Goal: Book appointment/travel/reservation

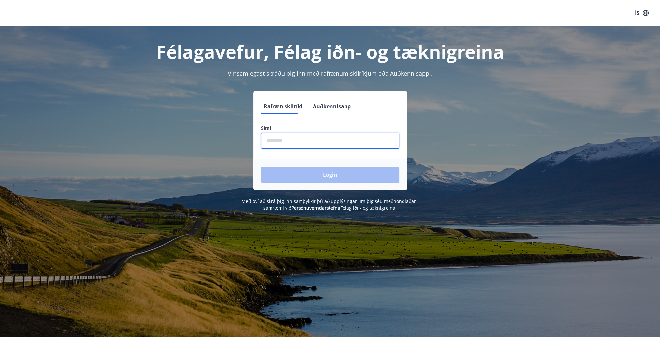
click at [284, 140] on input "phone" at bounding box center [330, 141] width 138 height 16
type input "********"
click at [324, 174] on button "Login" at bounding box center [330, 175] width 138 height 16
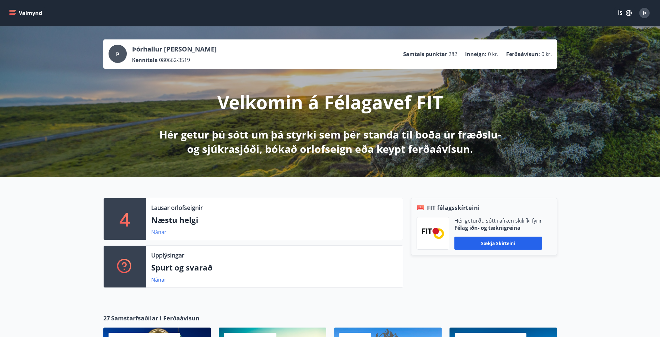
click at [163, 232] on link "Nánar" at bounding box center [158, 231] width 15 height 7
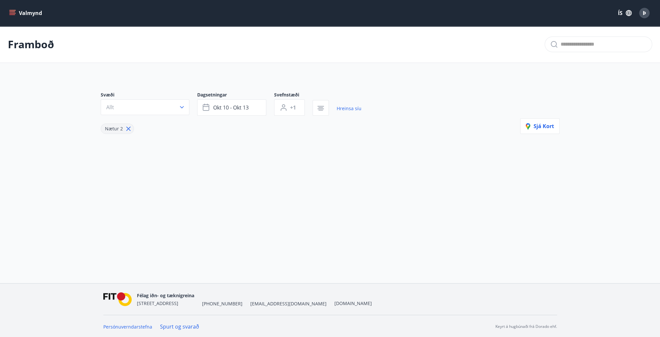
type input "*"
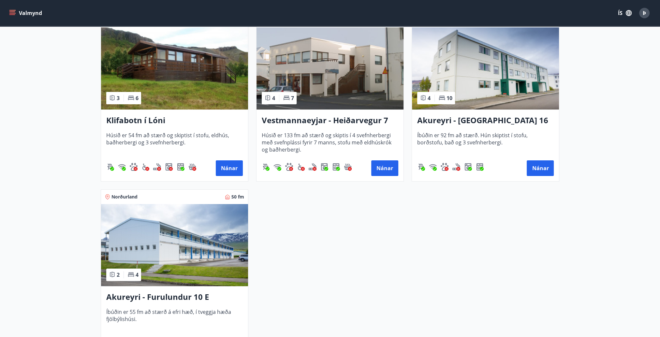
scroll to position [228, 0]
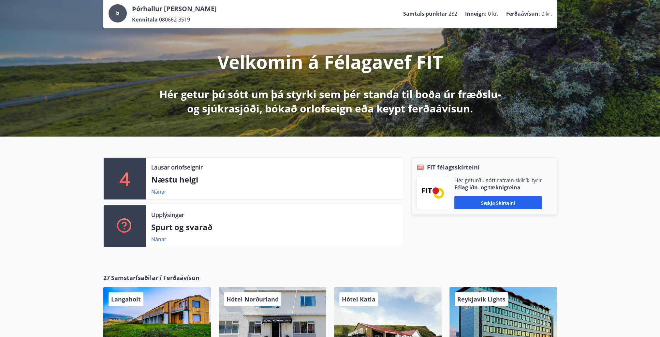
scroll to position [33, 0]
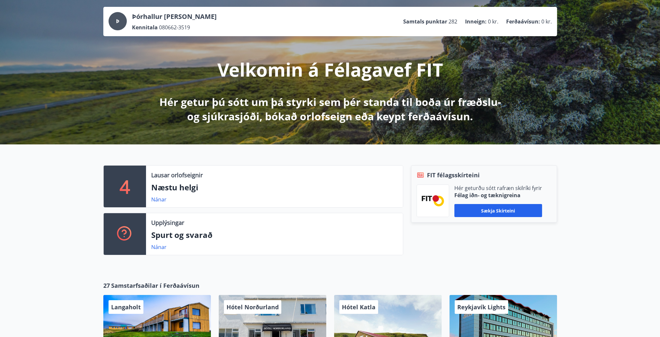
click at [113, 20] on div "Þ" at bounding box center [118, 21] width 18 height 18
click at [116, 21] on span "Þ" at bounding box center [117, 21] width 3 height 7
click at [116, 22] on span "Þ" at bounding box center [117, 21] width 3 height 7
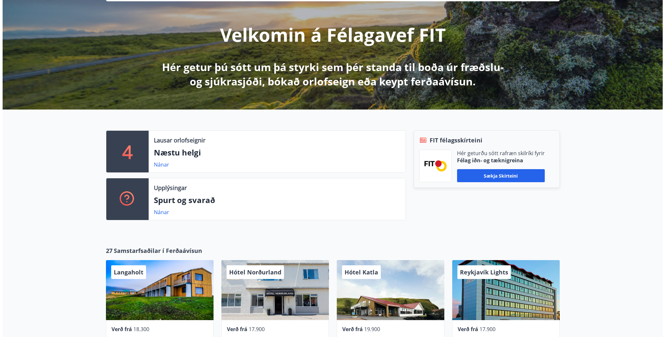
scroll to position [0, 0]
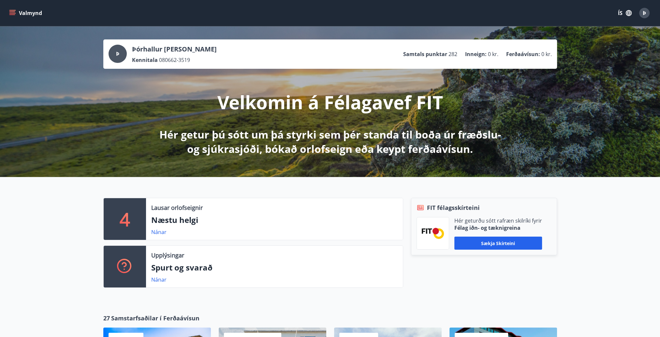
click at [117, 55] on span "Þ" at bounding box center [117, 53] width 3 height 7
click at [646, 13] on div "Þ" at bounding box center [644, 13] width 10 height 10
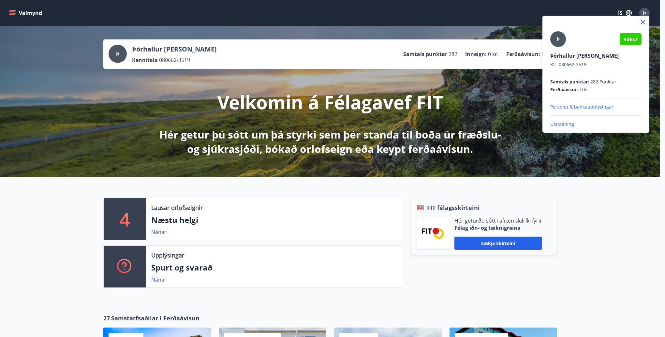
click at [552, 1] on div at bounding box center [332, 168] width 665 height 337
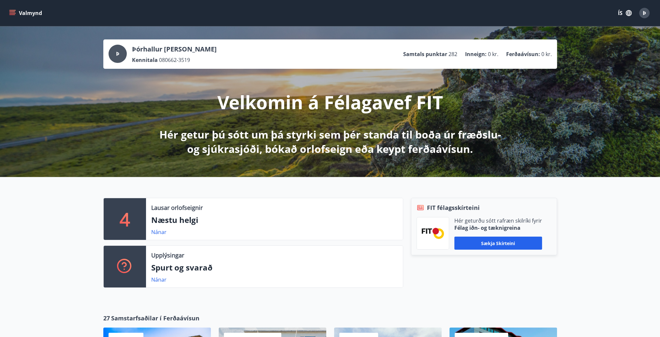
click at [10, 11] on icon "menu" at bounding box center [12, 13] width 7 height 7
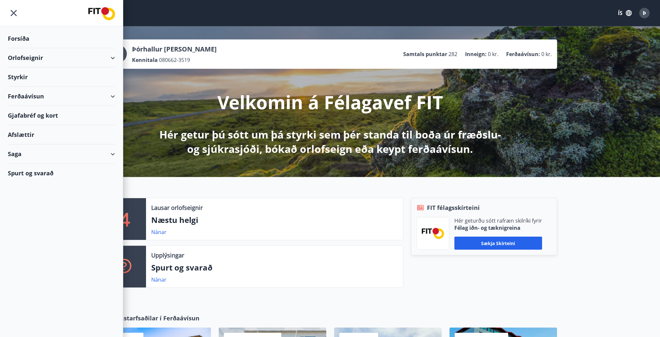
click at [20, 78] on div "Styrkir" at bounding box center [61, 76] width 107 height 19
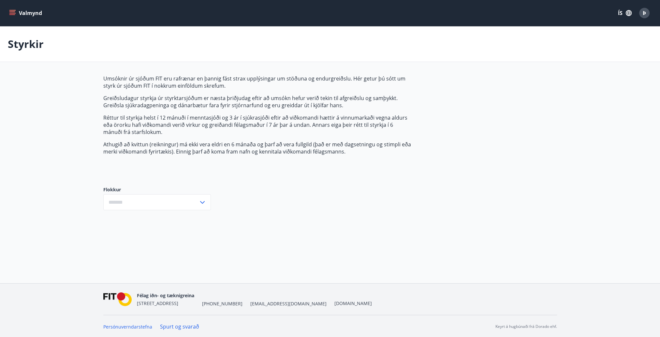
type input "***"
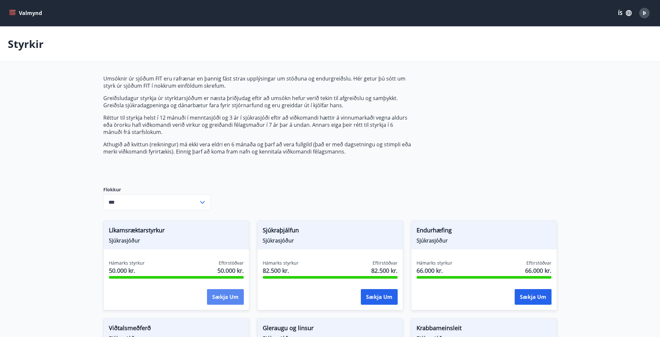
click at [214, 294] on button "Sækja um" at bounding box center [225, 297] width 37 height 16
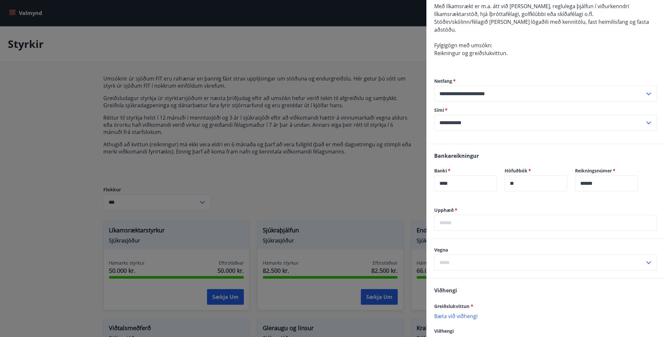
scroll to position [98, 0]
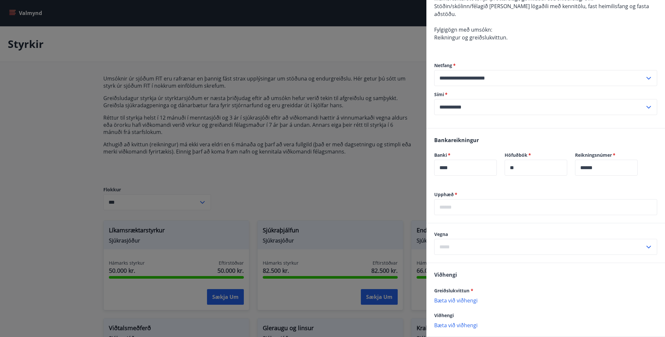
click at [493, 199] on input "text" at bounding box center [545, 207] width 223 height 16
type input "*****"
click at [493, 240] on input "text" at bounding box center [539, 247] width 211 height 16
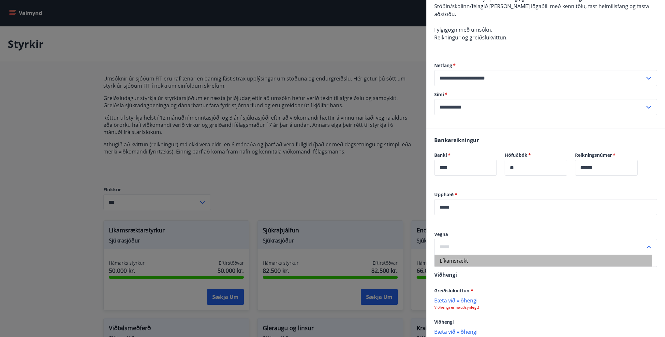
click at [480, 255] on li "Líkamsrækt" at bounding box center [545, 261] width 222 height 12
type input "**********"
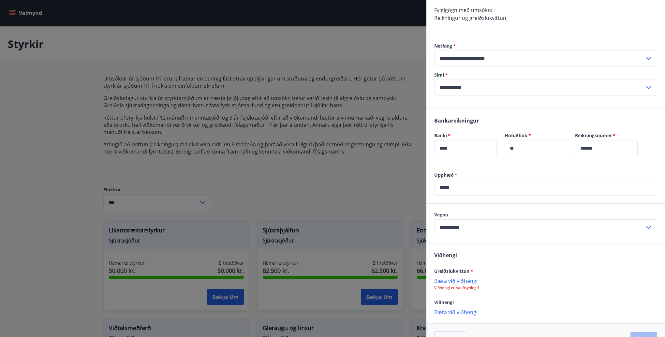
scroll to position [128, 0]
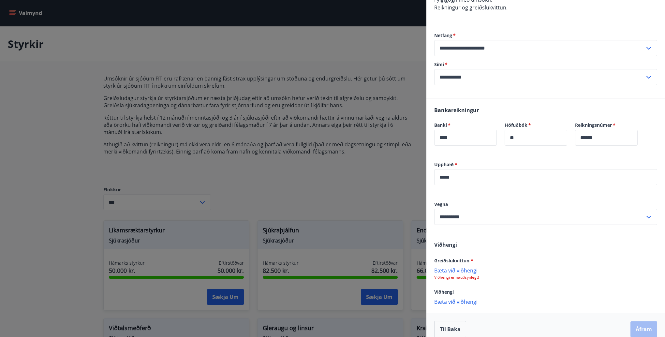
click at [454, 267] on p "Bæta við viðhengi" at bounding box center [545, 270] width 223 height 7
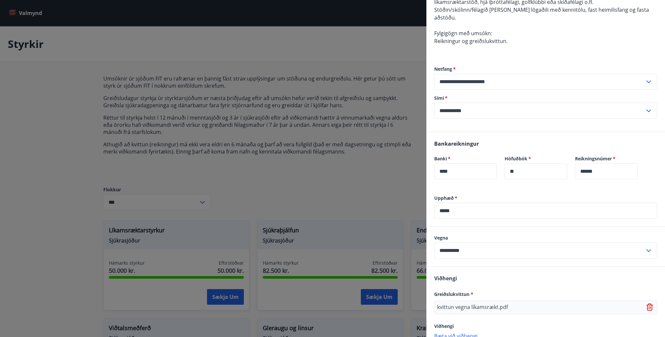
scroll to position [128, 0]
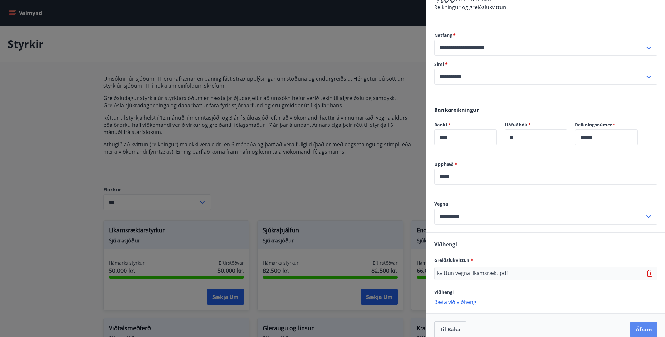
click at [636, 322] on button "Áfram" at bounding box center [643, 330] width 27 height 16
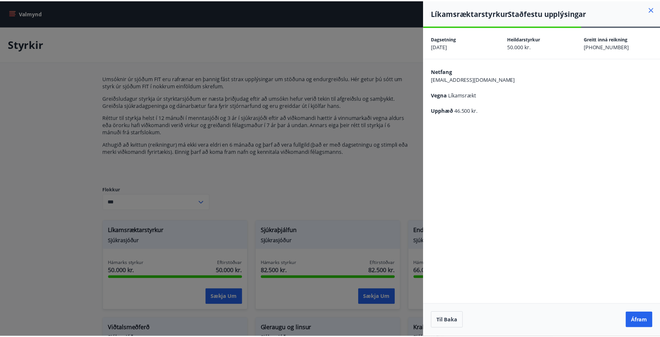
scroll to position [0, 0]
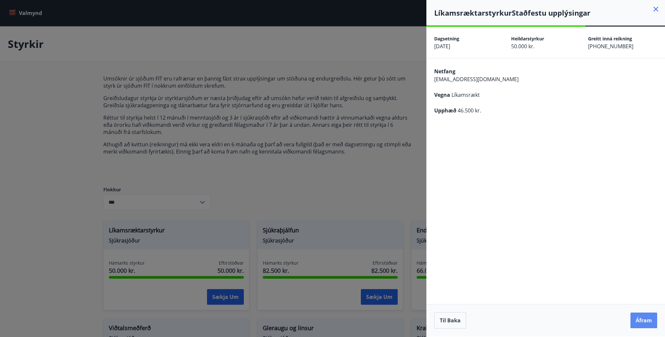
click at [645, 321] on button "Áfram" at bounding box center [643, 321] width 27 height 16
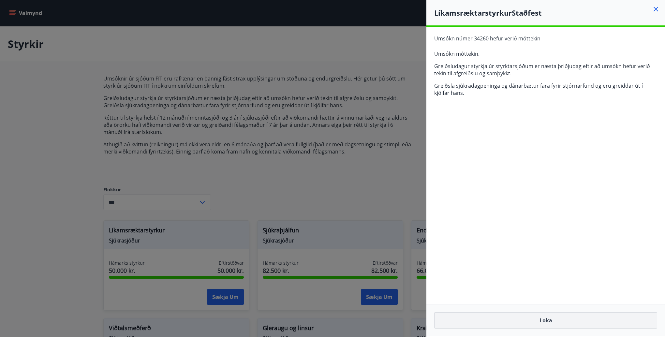
click at [553, 325] on button "Loka" at bounding box center [545, 320] width 223 height 16
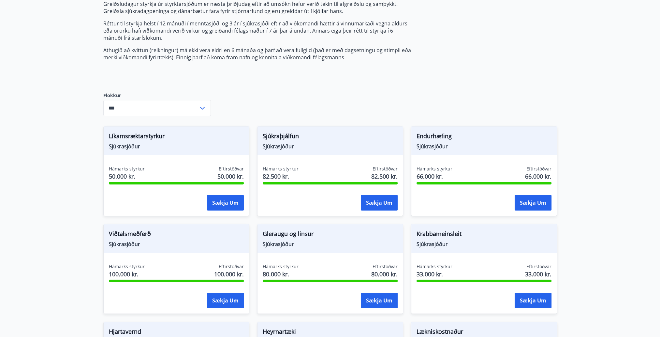
scroll to position [2, 0]
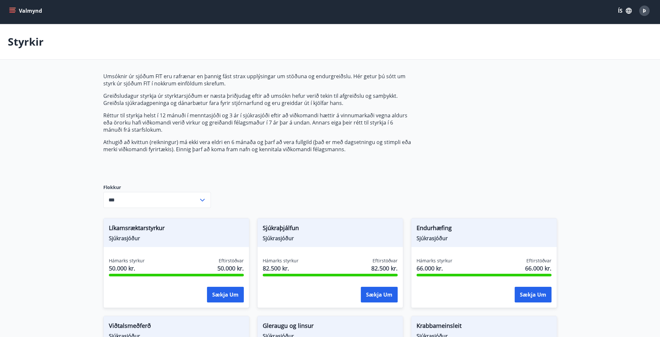
click at [11, 10] on icon "menu" at bounding box center [12, 9] width 6 height 1
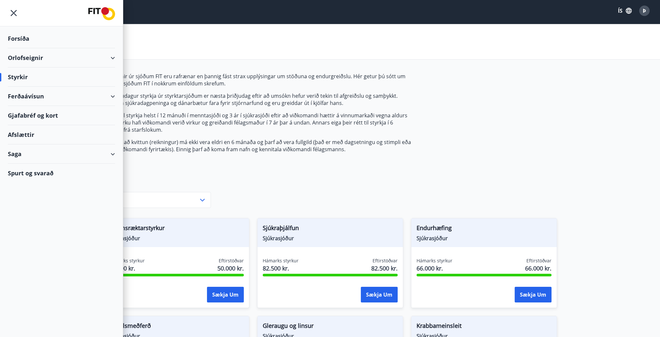
click at [32, 58] on div "Orlofseignir" at bounding box center [61, 57] width 107 height 19
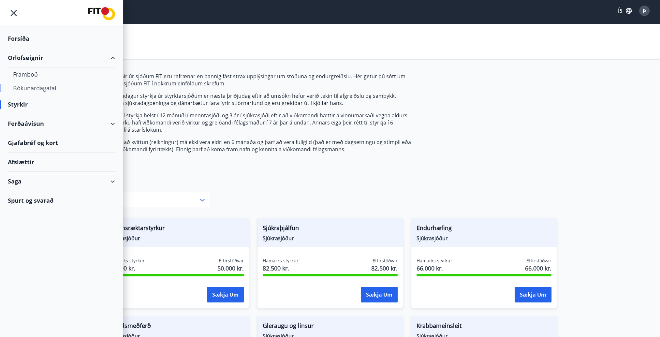
click at [26, 88] on div "Bókunardagatal" at bounding box center [61, 88] width 97 height 14
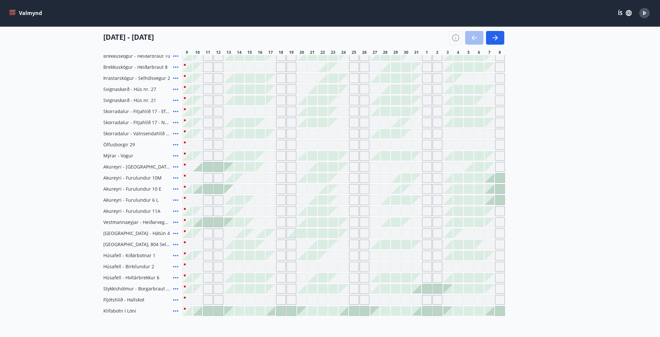
scroll to position [198, 0]
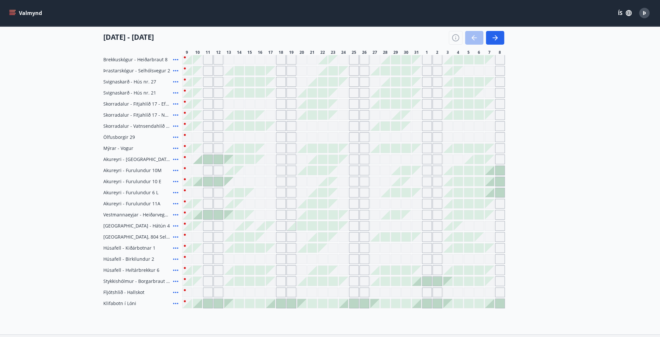
click at [174, 302] on icon at bounding box center [176, 303] width 8 height 8
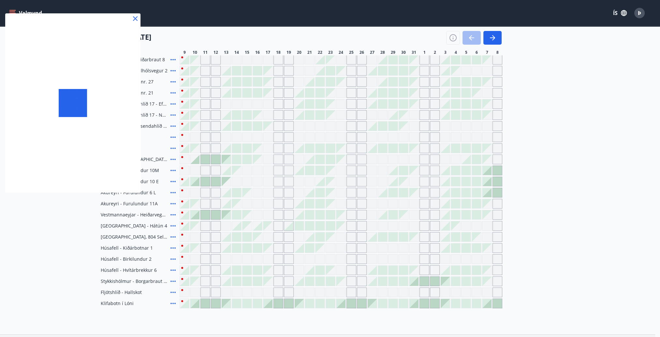
scroll to position [35, 0]
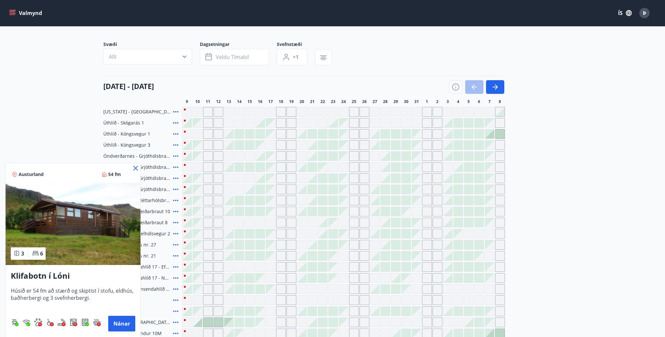
click at [136, 168] on icon at bounding box center [135, 168] width 5 height 5
click at [624, 155] on main "Bókunardagatal Svæði Allt Dagsetningar Veldu tímabil Svefnstæði +1 [DATE] - 08 …" at bounding box center [330, 231] width 660 height 480
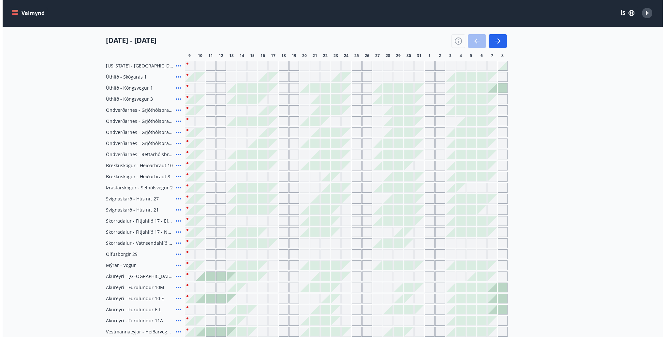
scroll to position [67, 0]
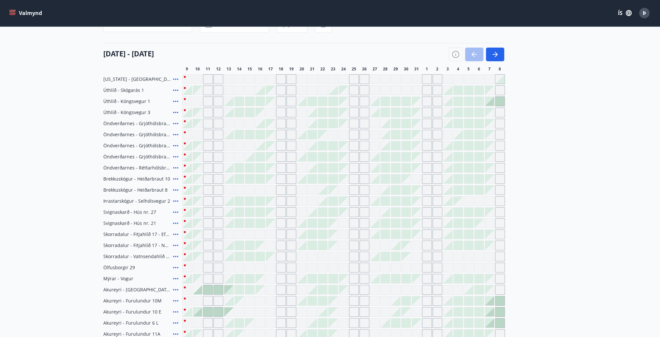
click at [173, 167] on icon at bounding box center [175, 167] width 5 height 1
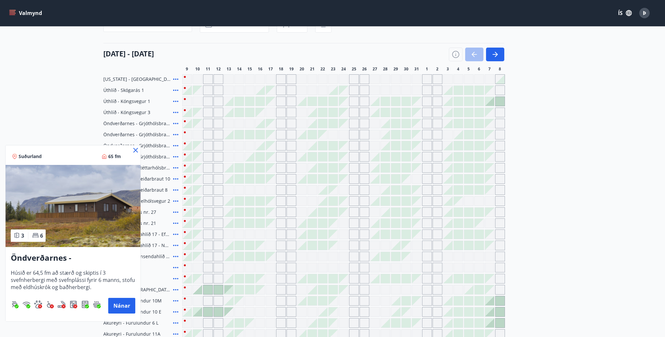
click at [206, 166] on div at bounding box center [332, 168] width 665 height 337
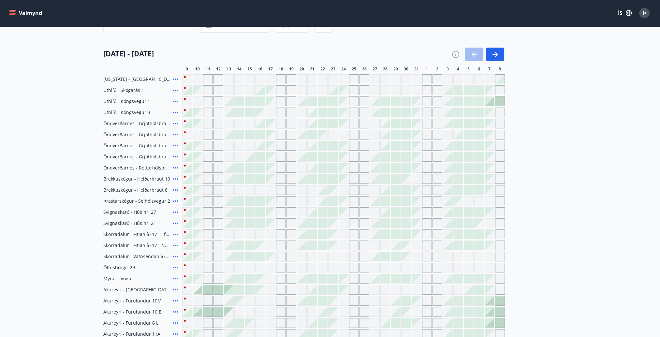
click at [228, 167] on div at bounding box center [228, 167] width 9 height 9
click at [202, 167] on div "Gráir dagar eru ekki bókanlegir" at bounding box center [198, 168] width 10 height 10
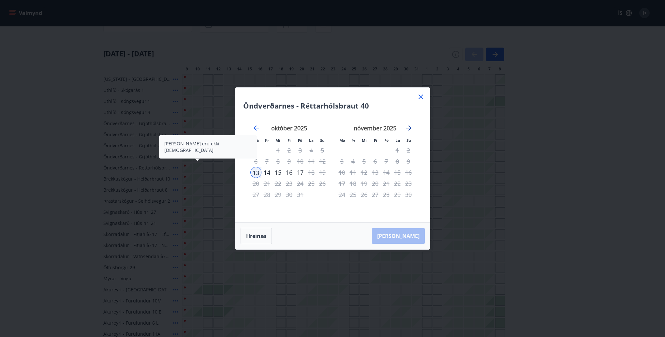
click at [410, 126] on icon "Move forward to switch to the next month." at bounding box center [409, 128] width 8 height 8
click at [409, 128] on icon "Move forward to switch to the next month." at bounding box center [409, 128] width 8 height 8
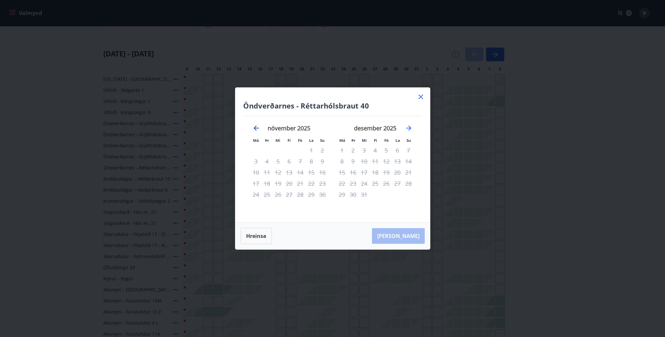
click at [257, 128] on icon "Move backward to switch to the previous month." at bounding box center [256, 127] width 5 height 5
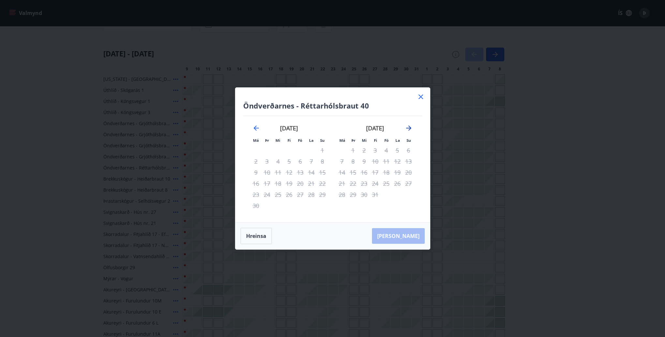
click at [409, 127] on icon "Move forward to switch to the next month." at bounding box center [408, 127] width 5 height 5
click at [422, 93] on div "Öndverðarnes - Réttarhólsbraut 40 Má Þr Mi Fi Fö La Su Má Þr Mi Fi Fö La Su [DA…" at bounding box center [332, 155] width 195 height 135
click at [420, 96] on icon at bounding box center [421, 97] width 8 height 8
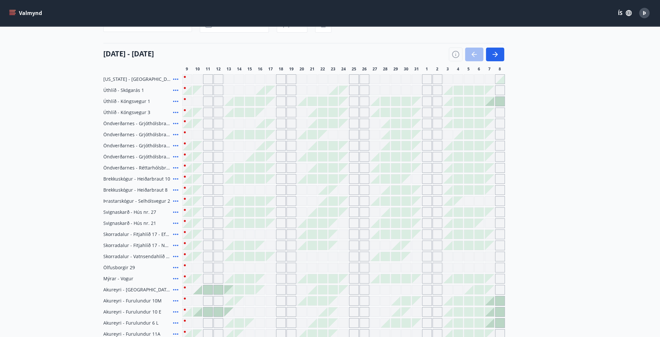
click at [176, 123] on icon at bounding box center [175, 123] width 5 height 1
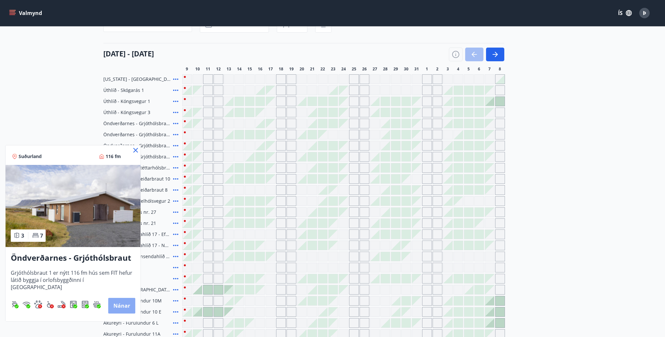
click at [130, 303] on button "Nánar" at bounding box center [121, 306] width 27 height 16
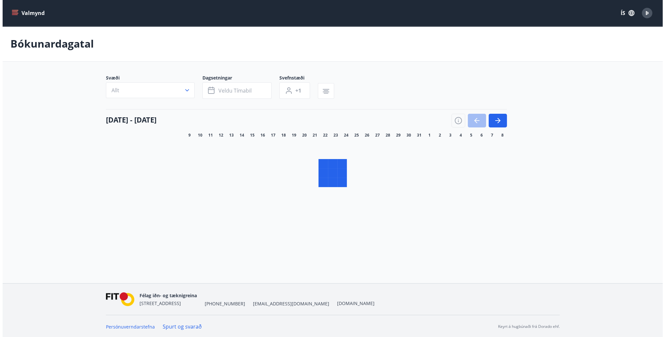
scroll to position [1, 0]
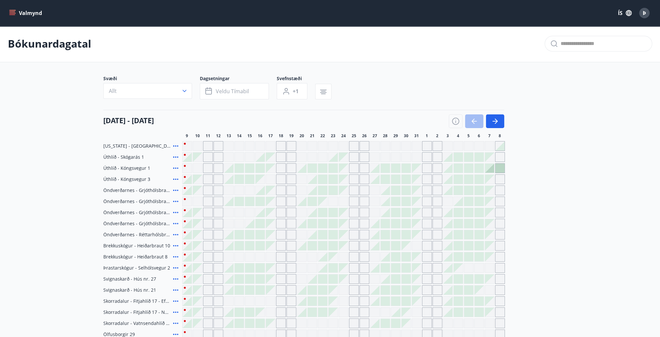
click at [354, 190] on div "Gráir dagar eru ekki bókanlegir" at bounding box center [354, 190] width 10 height 10
click at [321, 189] on div at bounding box center [322, 190] width 9 height 9
